Goal: Task Accomplishment & Management: Manage account settings

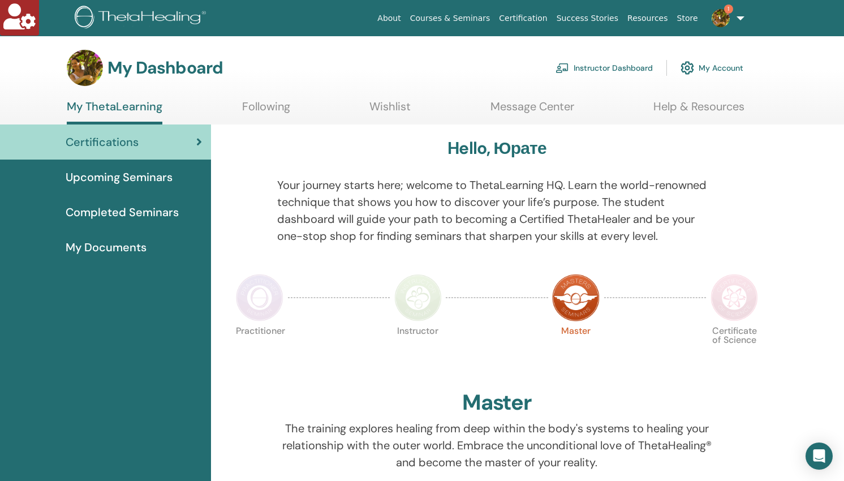
click at [635, 68] on link "Instructor Dashboard" at bounding box center [604, 67] width 97 height 25
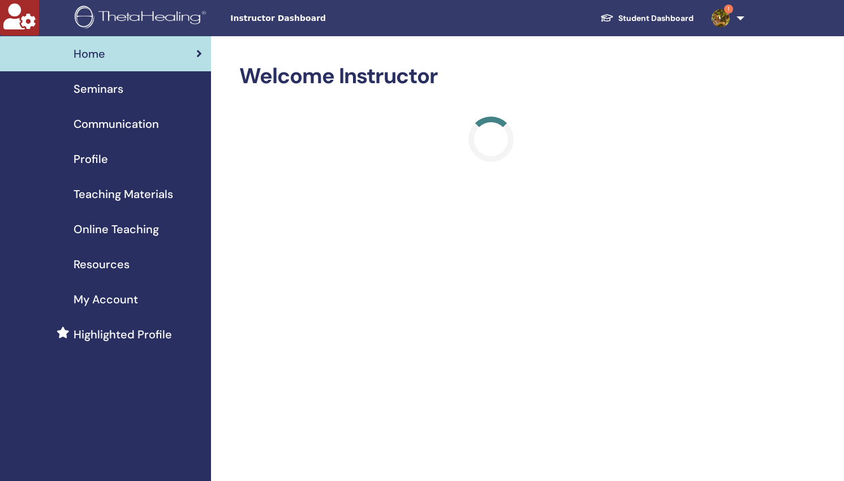
click at [111, 89] on span "Seminars" at bounding box center [99, 88] width 50 height 17
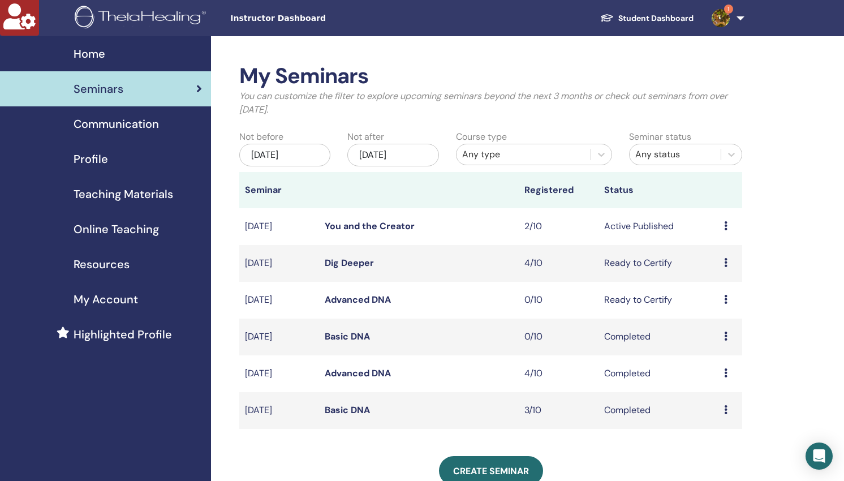
click at [350, 262] on link "Dig Deeper" at bounding box center [349, 263] width 49 height 12
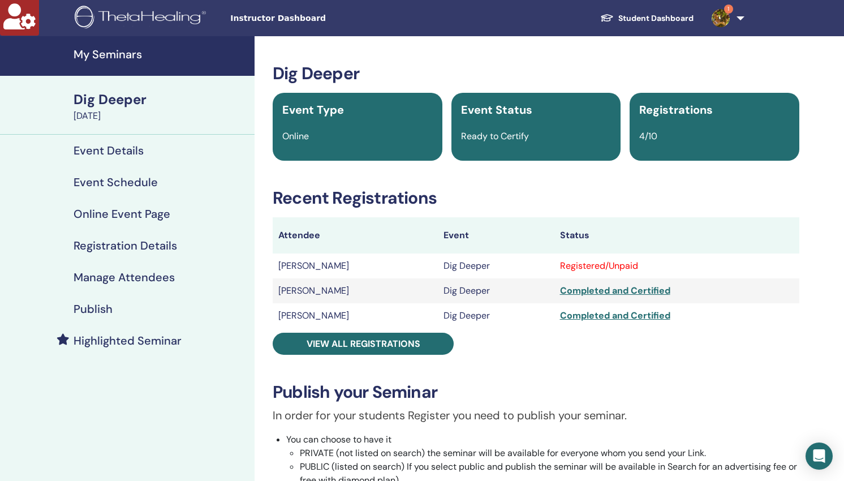
click at [121, 276] on h4 "Manage Attendees" at bounding box center [124, 277] width 101 height 14
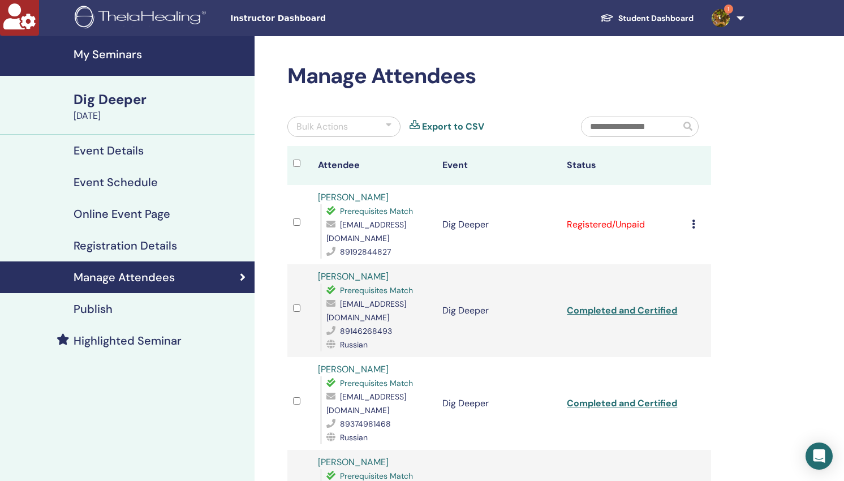
click at [694, 220] on icon at bounding box center [693, 224] width 3 height 9
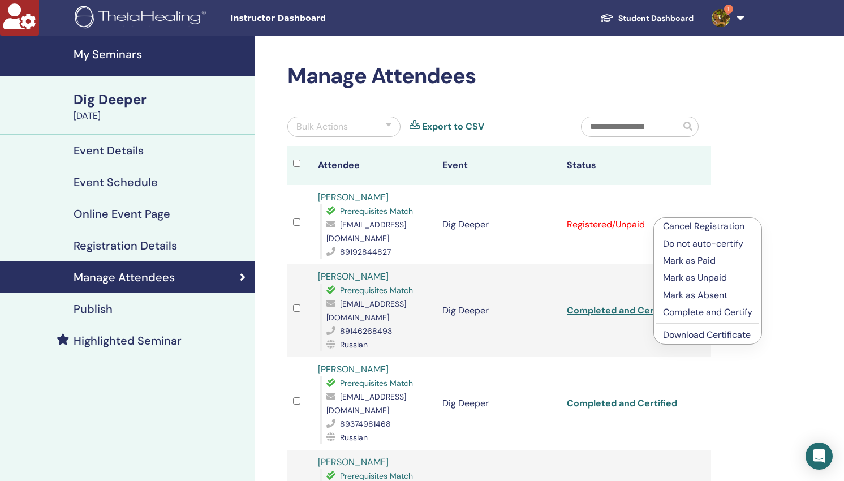
click at [707, 313] on p "Complete and Certify" at bounding box center [707, 313] width 89 height 14
